Goal: Complete application form: Complete application form

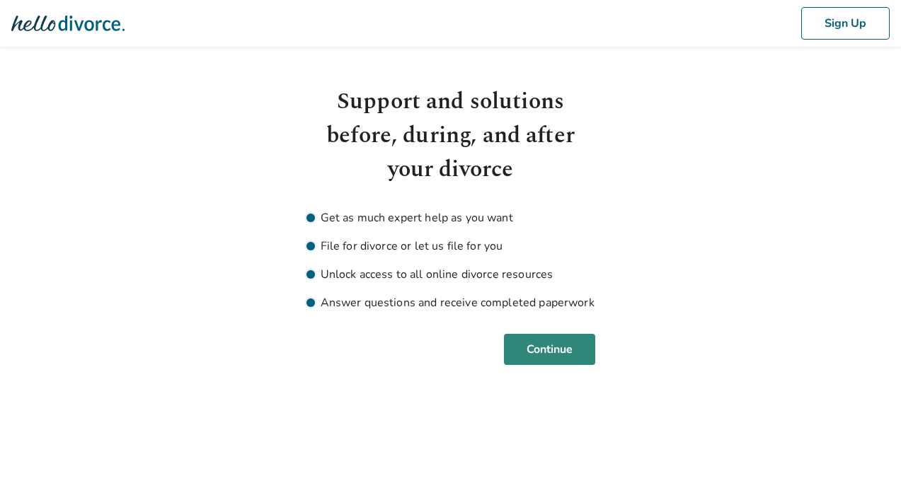
click at [562, 356] on button "Continue" at bounding box center [549, 349] width 91 height 31
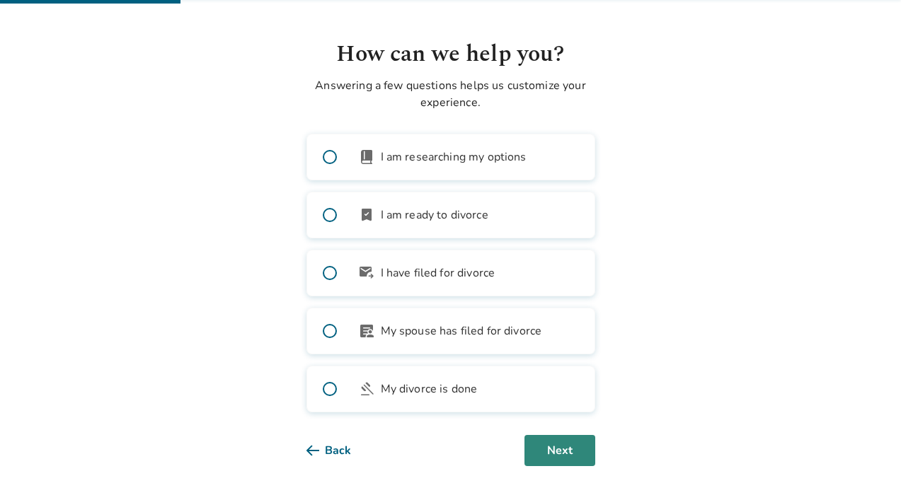
scroll to position [47, 0]
click at [561, 446] on button "Next" at bounding box center [559, 450] width 71 height 31
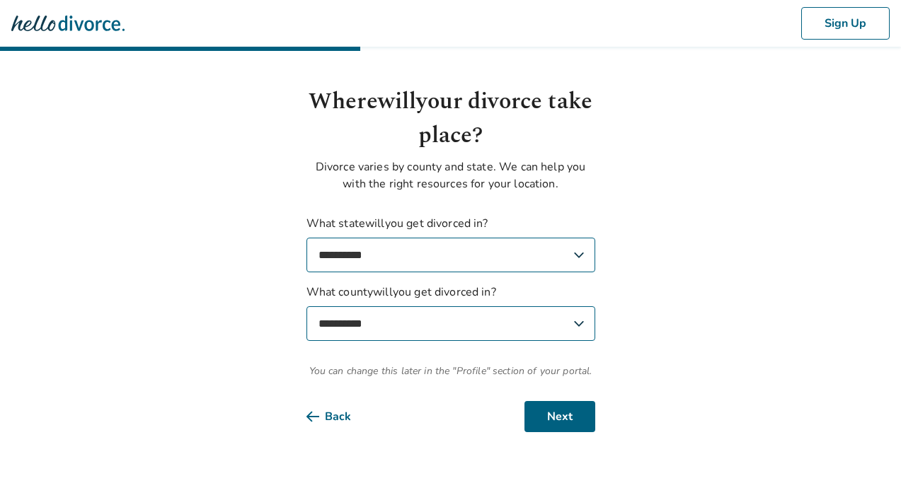
scroll to position [0, 0]
click at [545, 414] on button "Next" at bounding box center [559, 416] width 71 height 31
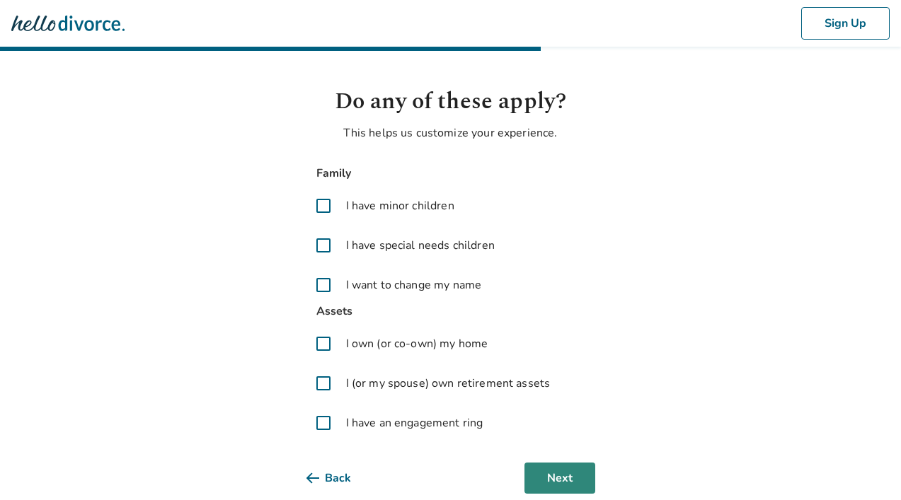
click at [565, 487] on button "Next" at bounding box center [559, 478] width 71 height 31
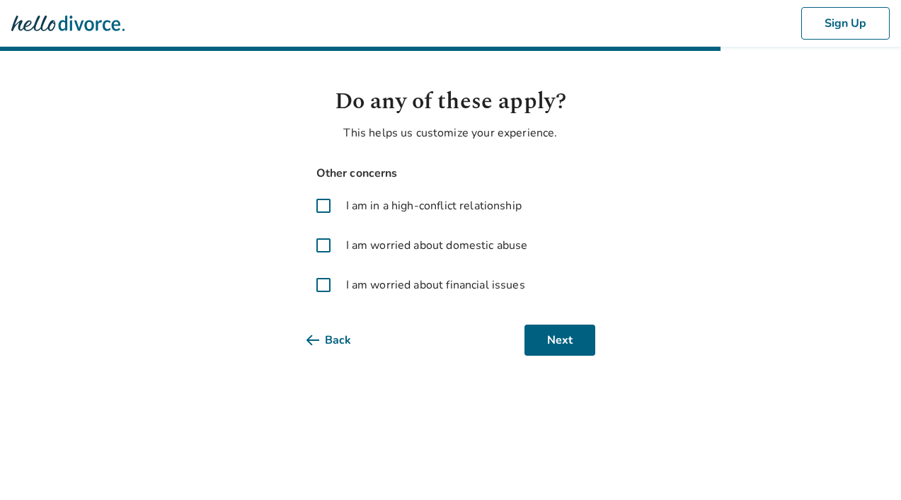
click at [323, 287] on span at bounding box center [323, 285] width 34 height 34
click at [548, 340] on button "Skip" at bounding box center [560, 340] width 69 height 31
select select "**********"
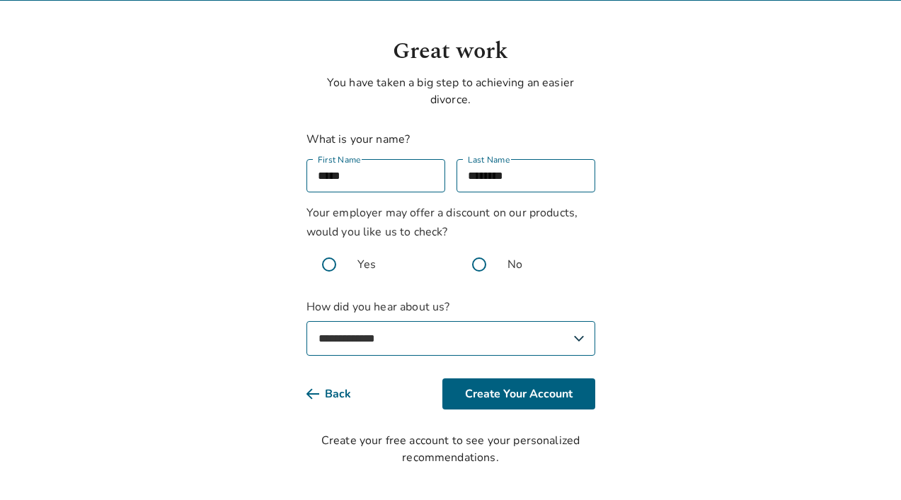
scroll to position [50, 0]
click at [539, 390] on button "Create Your Account" at bounding box center [518, 393] width 153 height 31
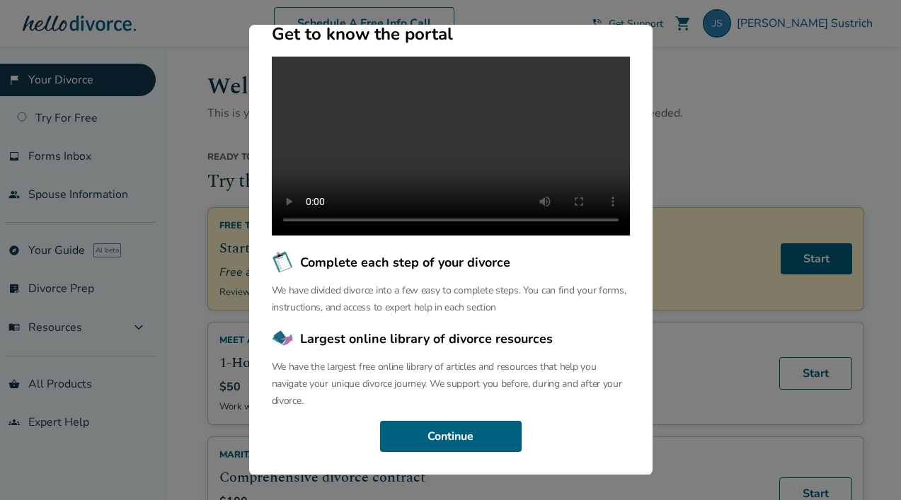
scroll to position [137, 0]
click at [461, 444] on button "Continue" at bounding box center [450, 436] width 141 height 31
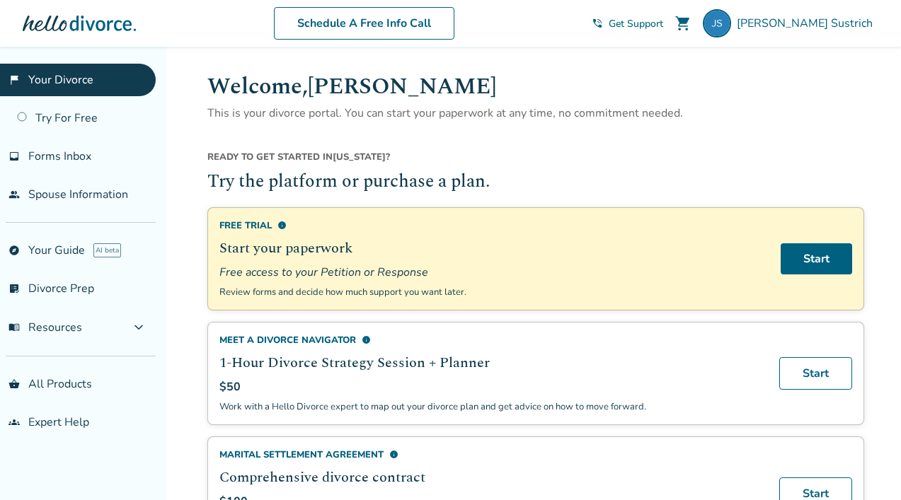
scroll to position [0, 0]
